Goal: Information Seeking & Learning: Learn about a topic

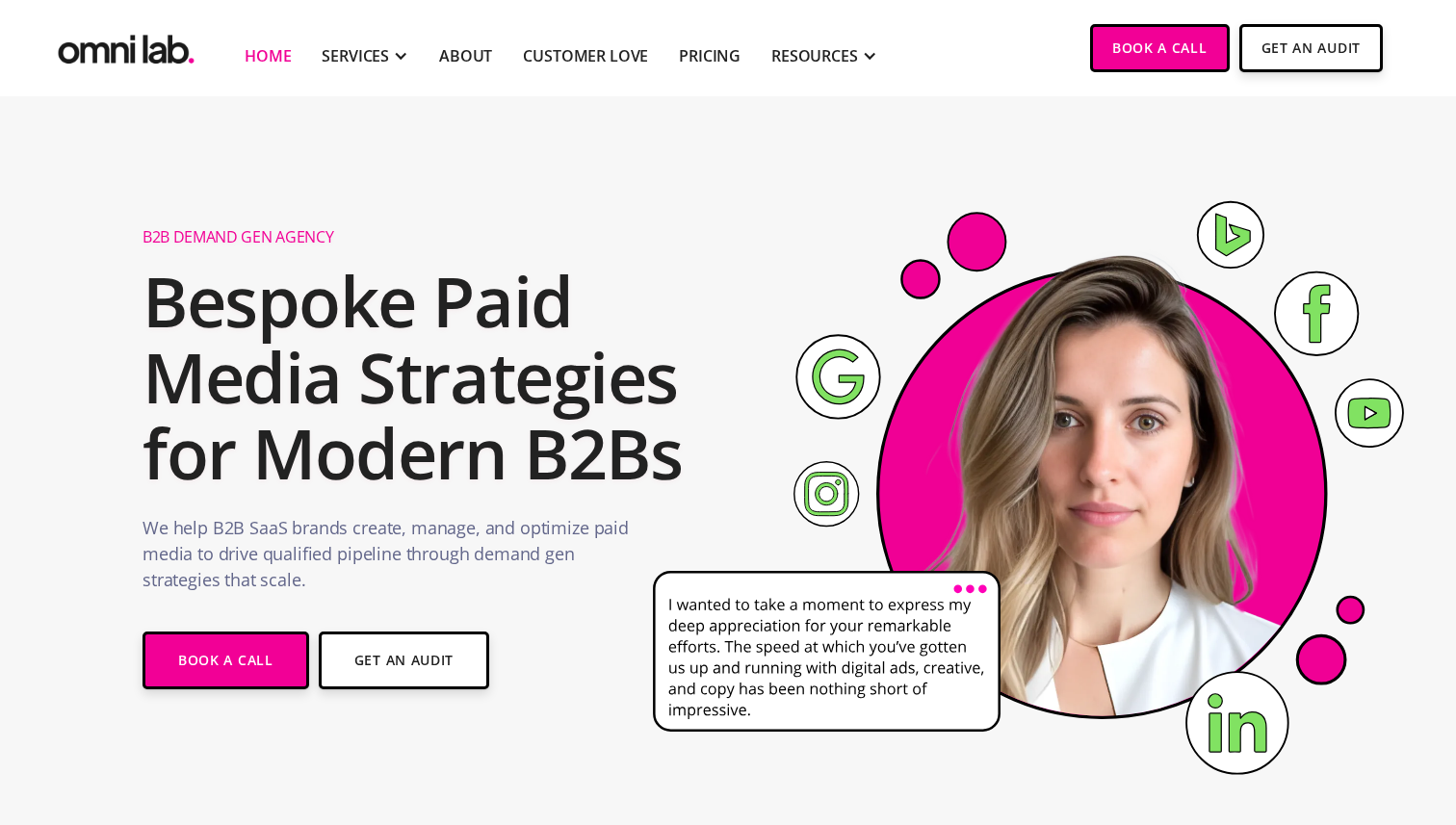
click at [704, 42] on li "Pricing" at bounding box center [710, 47] width 93 height 95
click at [704, 57] on link "Pricing" at bounding box center [710, 55] width 62 height 23
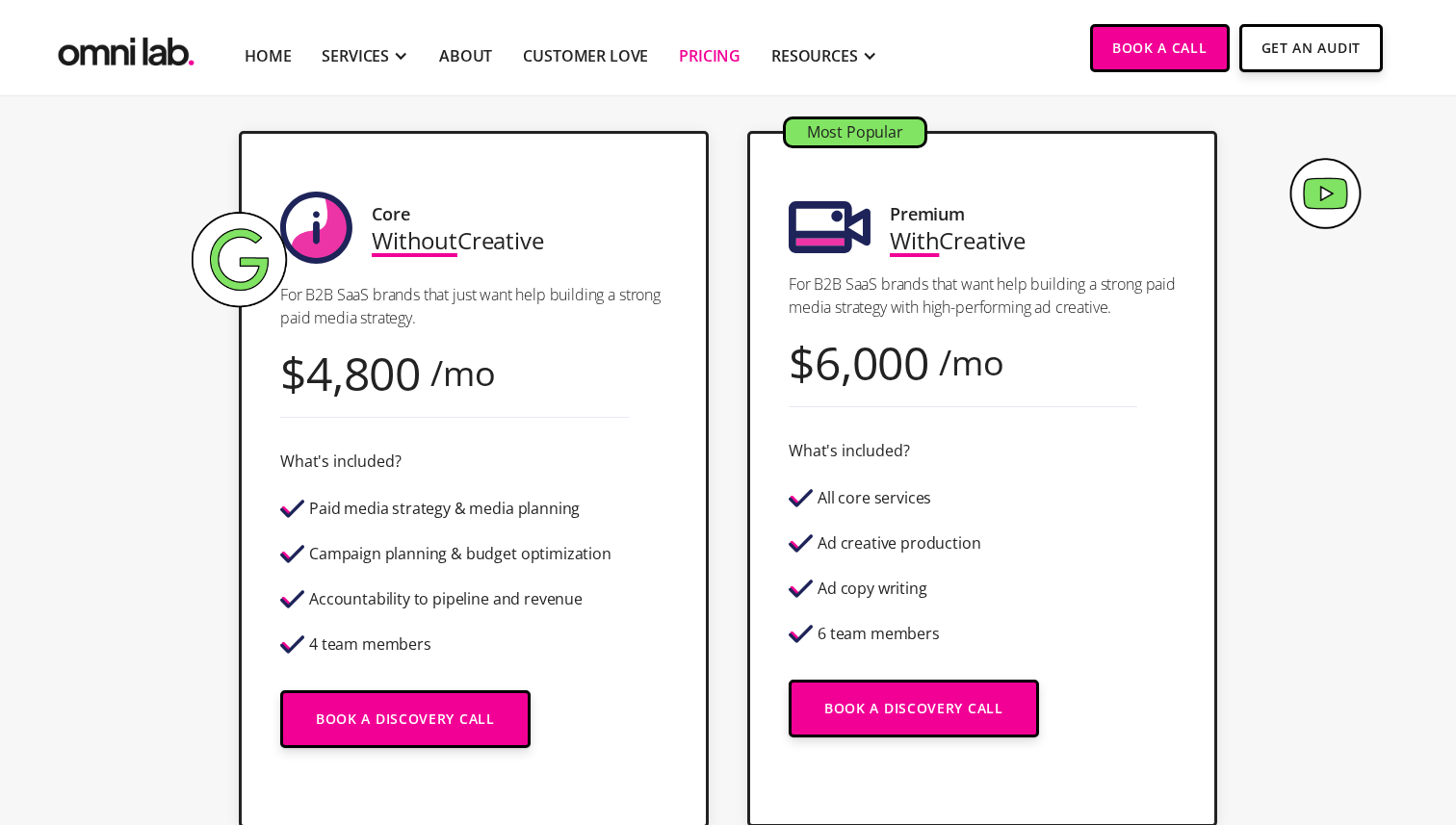
click at [727, 500] on div "Core Without Creative For B2B SaaS brands that just want help building a strong…" at bounding box center [728, 479] width 1171 height 697
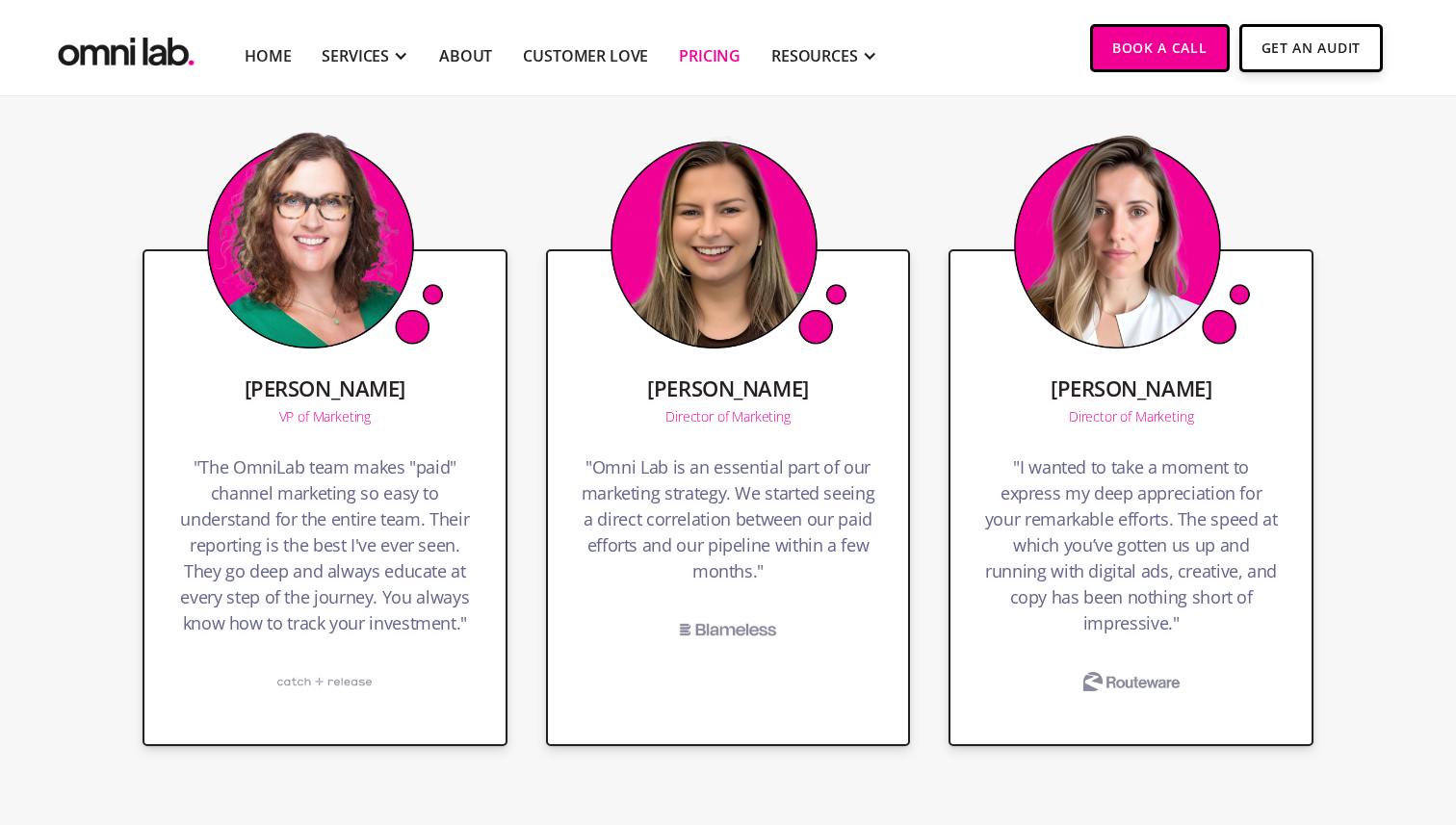
scroll to position [3812, 0]
